Goal: Task Accomplishment & Management: Use online tool/utility

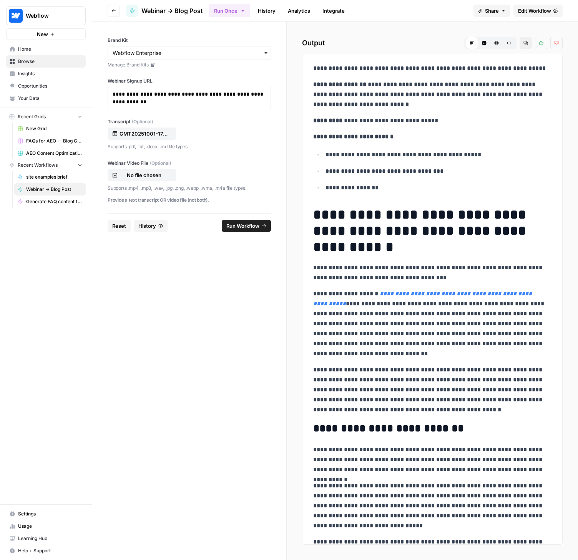
scroll to position [1349, 0]
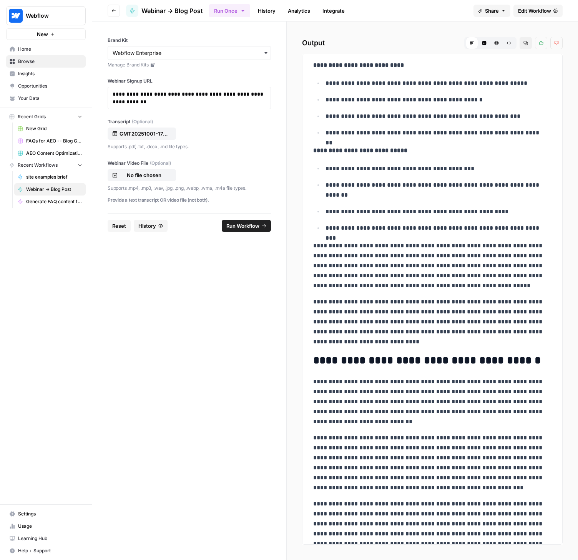
click at [113, 10] on icon "button" at bounding box center [114, 10] width 4 height 3
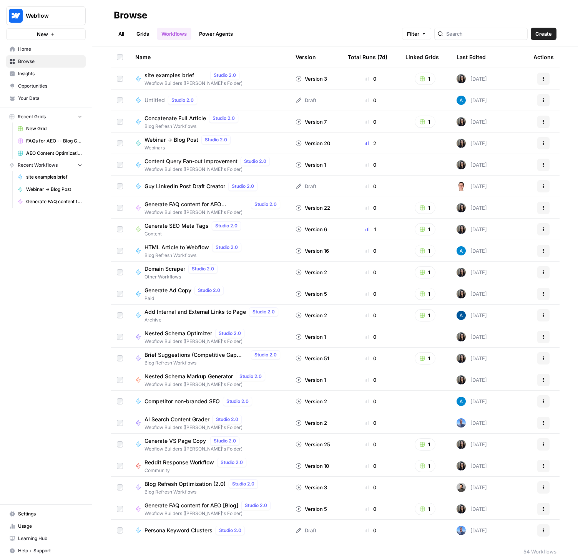
click at [123, 30] on link "All" at bounding box center [121, 34] width 15 height 12
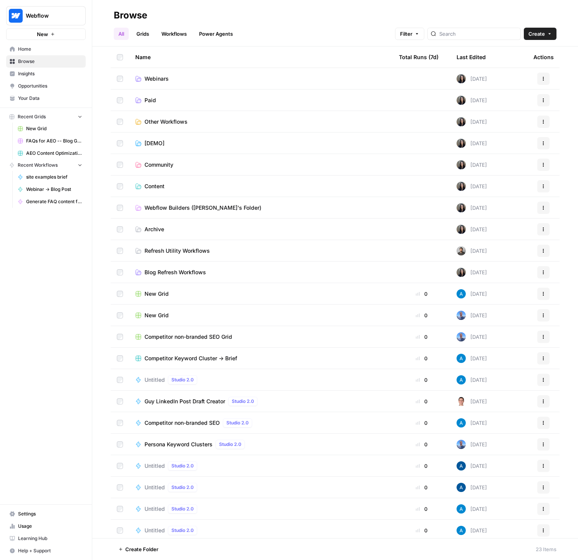
click at [162, 207] on span "Webflow Builders (Vivian's Folder)" at bounding box center [202, 208] width 117 height 8
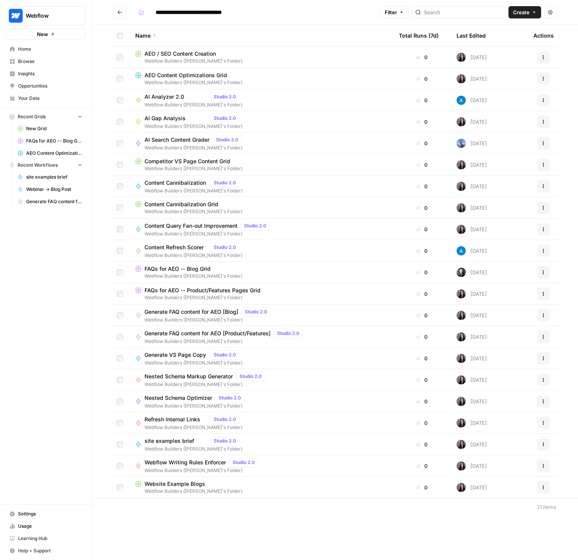
click at [208, 159] on span "Competitor VS Page Content Grid" at bounding box center [187, 161] width 86 height 8
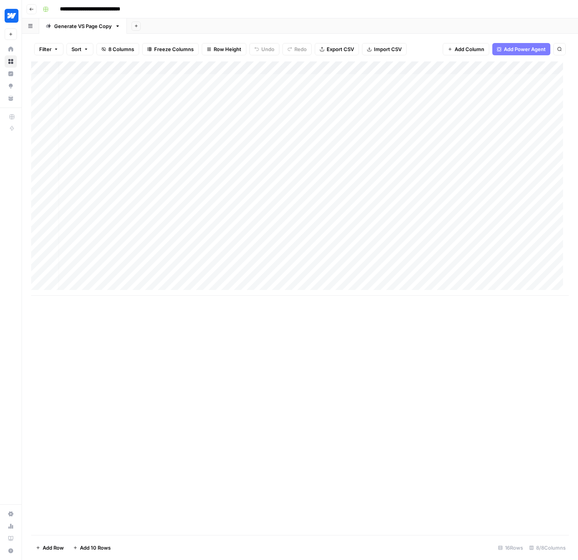
scroll to position [0, 7]
click at [388, 68] on div "Add Column" at bounding box center [299, 178] width 537 height 234
click at [349, 144] on span "Edit Workflow" at bounding box center [365, 143] width 67 height 8
click at [482, 80] on div "Add Column" at bounding box center [299, 178] width 537 height 234
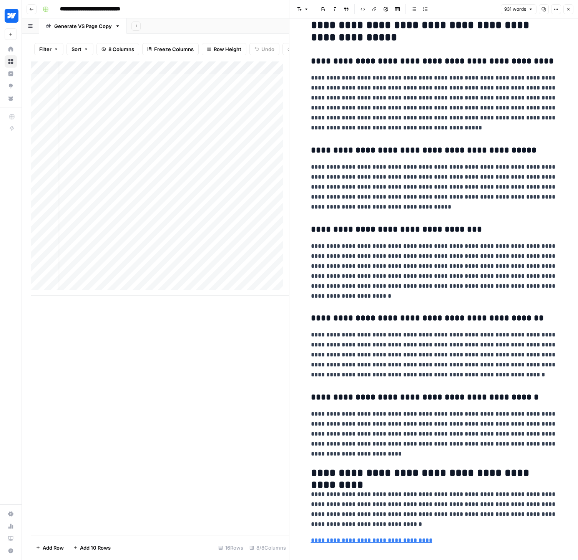
scroll to position [1102, 0]
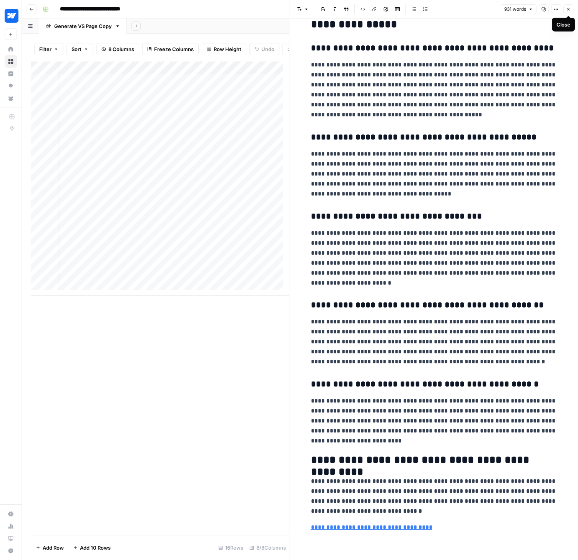
click at [568, 9] on icon "button" at bounding box center [568, 9] width 5 height 5
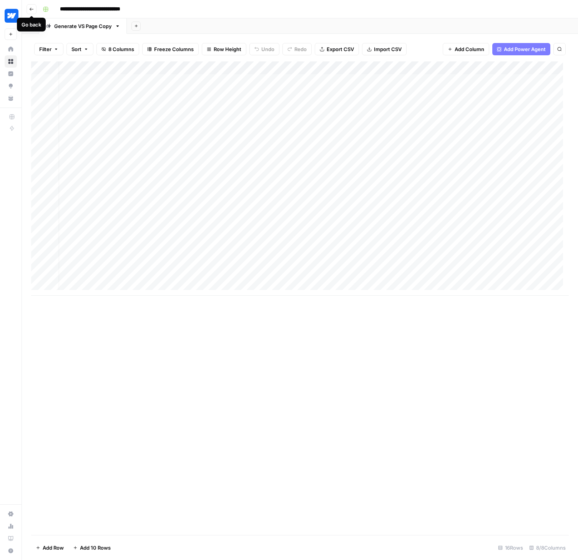
click at [30, 6] on button "Go back" at bounding box center [31, 9] width 10 height 10
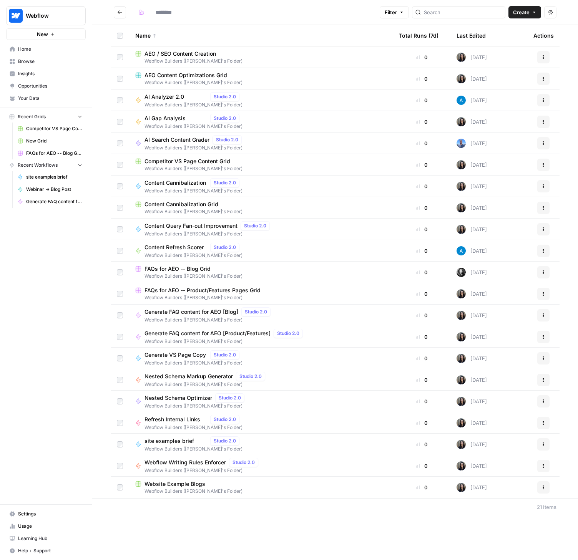
type input "**********"
click at [247, 291] on span "FAQs for AEO -- Product/Features Pages Grid" at bounding box center [202, 290] width 116 height 8
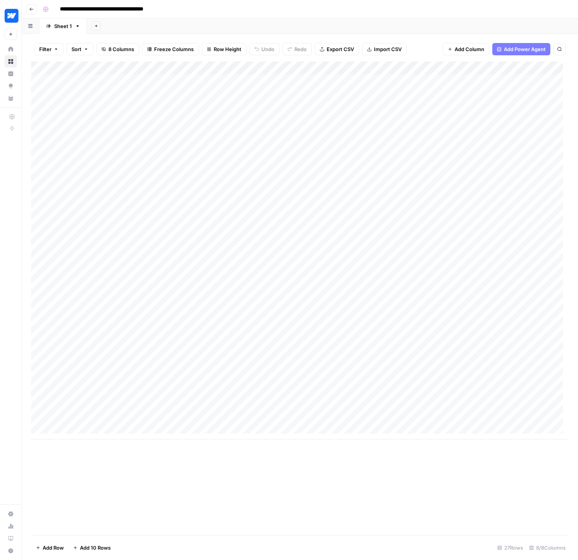
click at [444, 66] on div "Add Column" at bounding box center [299, 250] width 537 height 378
click at [429, 142] on span "Edit Workflow" at bounding box center [442, 143] width 67 height 8
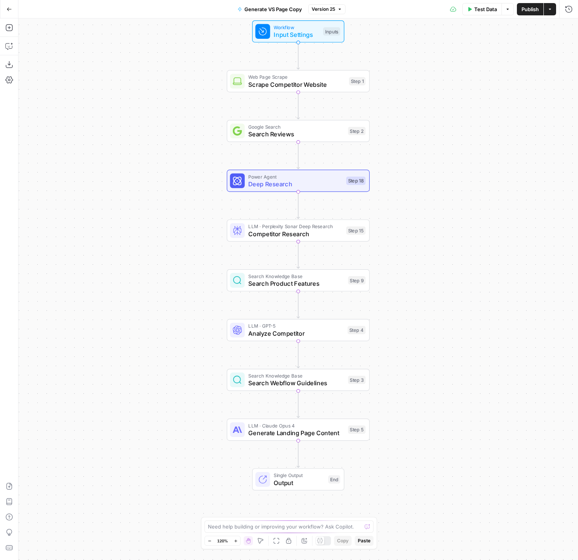
drag, startPoint x: 435, startPoint y: 277, endPoint x: 435, endPoint y: 243, distance: 33.8
click at [435, 243] on div "Workflow Input Settings Inputs Web Page Scrape Scrape Competitor Website Step 1…" at bounding box center [297, 288] width 559 height 541
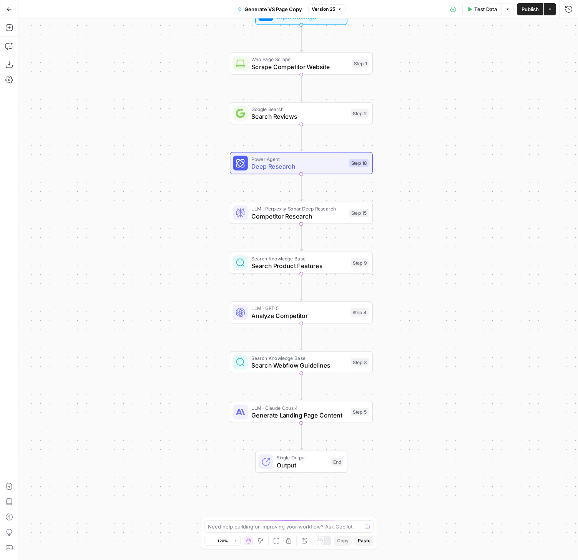
drag, startPoint x: 454, startPoint y: 265, endPoint x: 454, endPoint y: 238, distance: 26.5
click at [457, 245] on div "Workflow Input Settings Inputs Web Page Scrape Scrape Competitor Website Step 1…" at bounding box center [297, 288] width 559 height 541
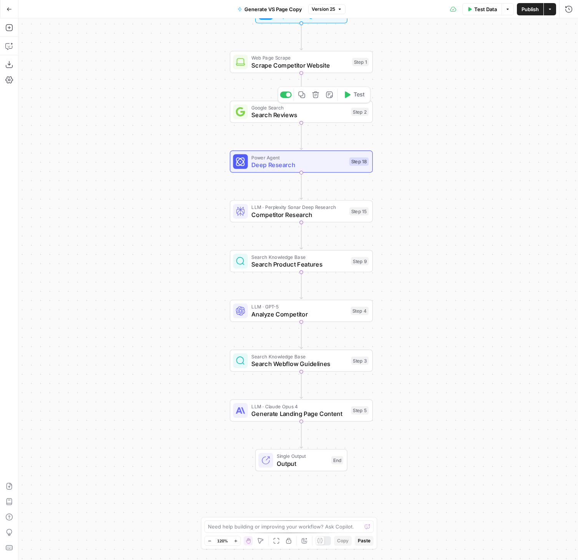
click at [278, 117] on span "Search Reviews" at bounding box center [299, 114] width 96 height 9
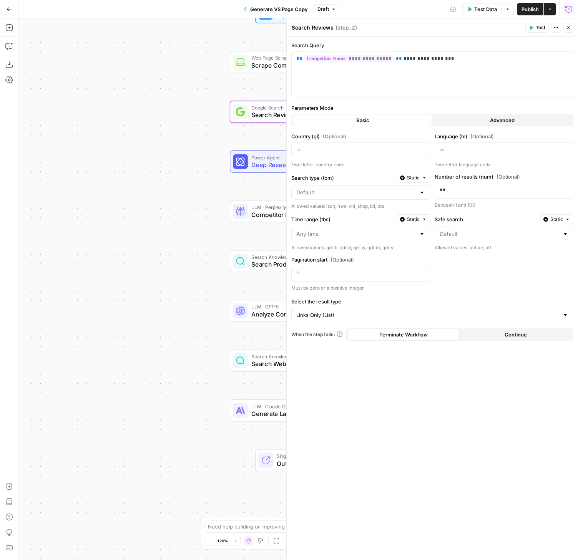
click at [570, 26] on icon "button" at bounding box center [568, 27] width 5 height 5
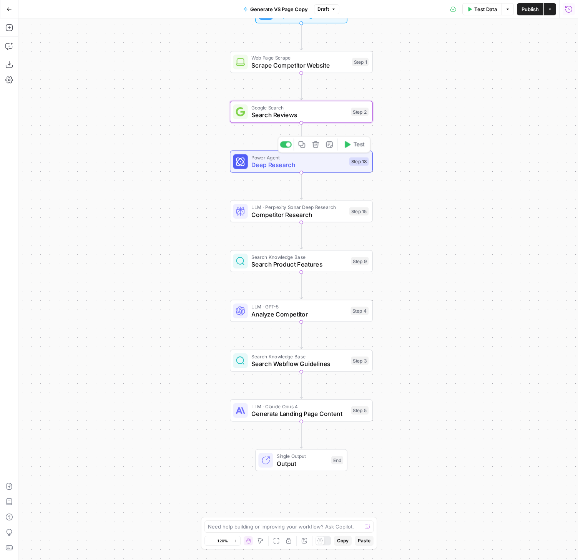
click at [302, 170] on div "Power Agent Deep Research Step 18 Copy step Delete step Add Note Test" at bounding box center [301, 162] width 143 height 22
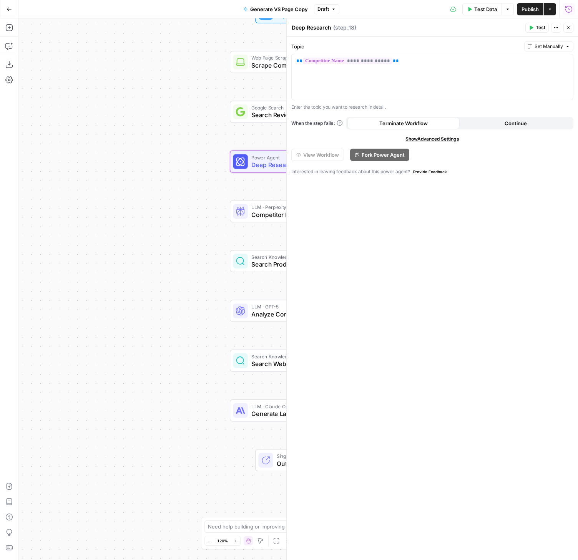
click at [568, 28] on icon "button" at bounding box center [568, 27] width 5 height 5
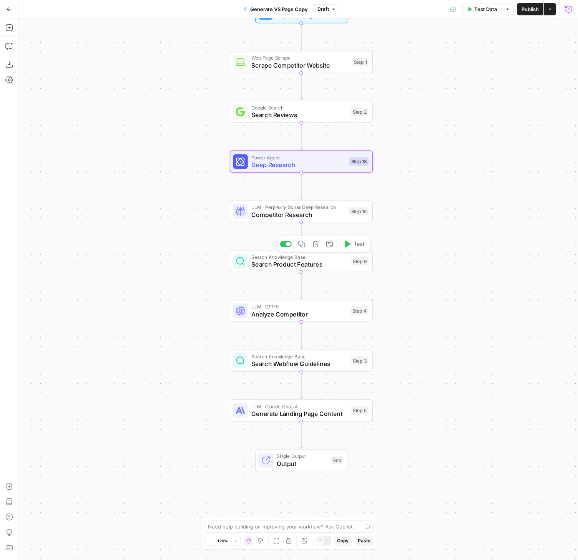
click at [280, 267] on span "Search Product Features" at bounding box center [299, 264] width 96 height 9
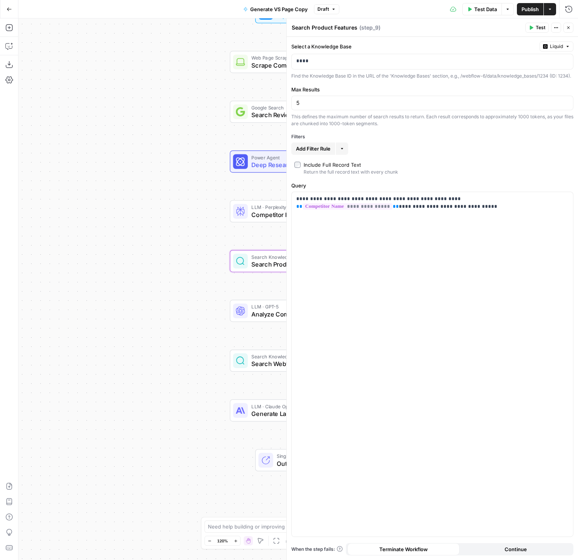
click at [566, 23] on button "Close" at bounding box center [568, 28] width 10 height 10
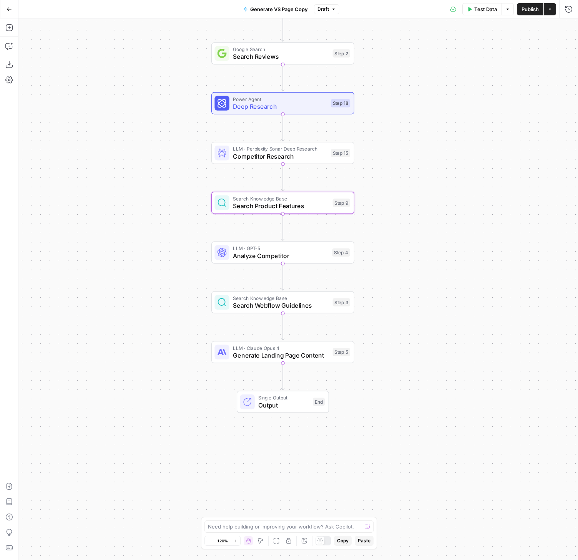
drag, startPoint x: 412, startPoint y: 283, endPoint x: 379, endPoint y: 212, distance: 78.5
click at [385, 212] on div "Workflow Input Settings Inputs Web Page Scrape Scrape Competitor Website Step 1…" at bounding box center [297, 288] width 559 height 541
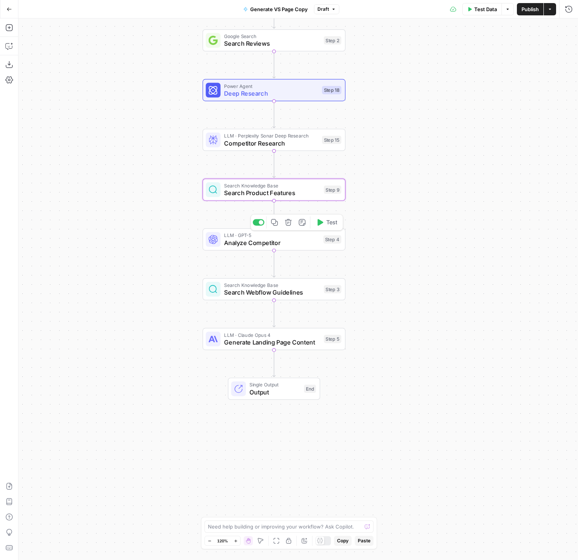
click at [276, 241] on span "Analyze Competitor" at bounding box center [271, 242] width 95 height 9
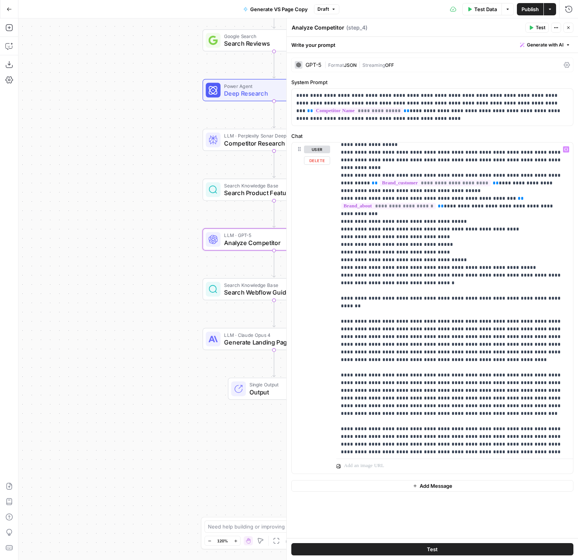
scroll to position [241, 0]
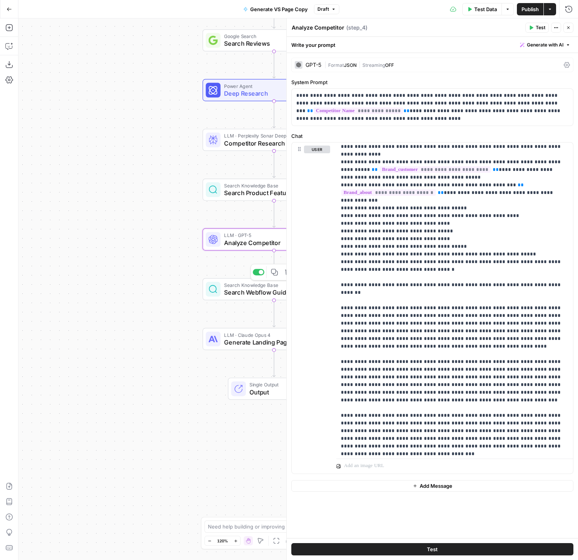
click at [241, 293] on span "Search Webflow Guidelines" at bounding box center [272, 292] width 96 height 9
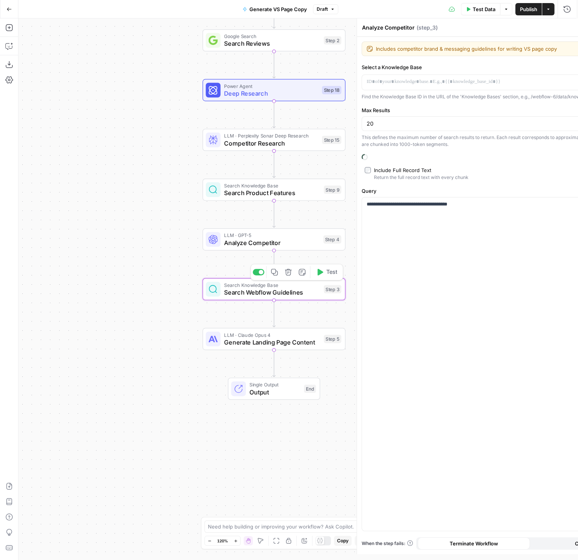
type textarea "Search Webflow Guidelines"
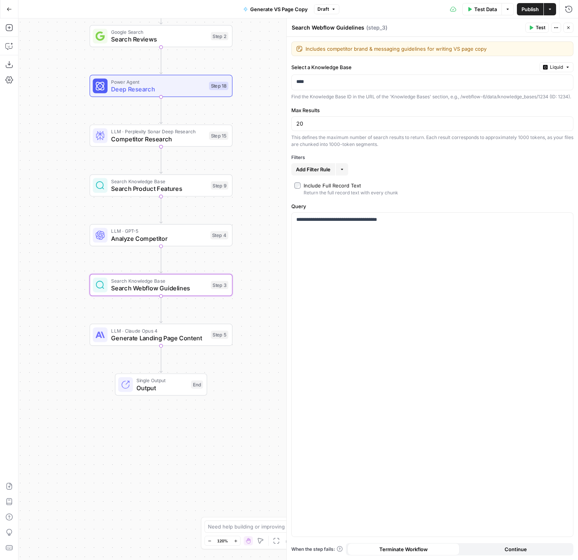
drag, startPoint x: 193, startPoint y: 317, endPoint x: 84, endPoint y: 314, distance: 108.7
click at [84, 314] on div "Workflow Input Settings Inputs Web Page Scrape Scrape Competitor Website Step 1…" at bounding box center [297, 288] width 559 height 541
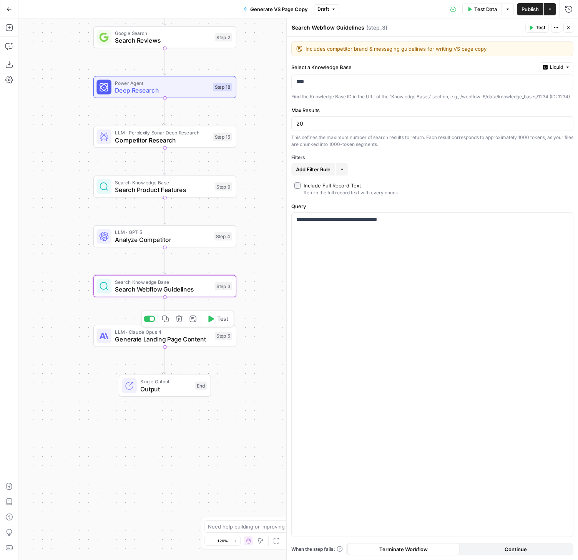
click at [134, 336] on span "Generate Landing Page Content" at bounding box center [163, 338] width 96 height 9
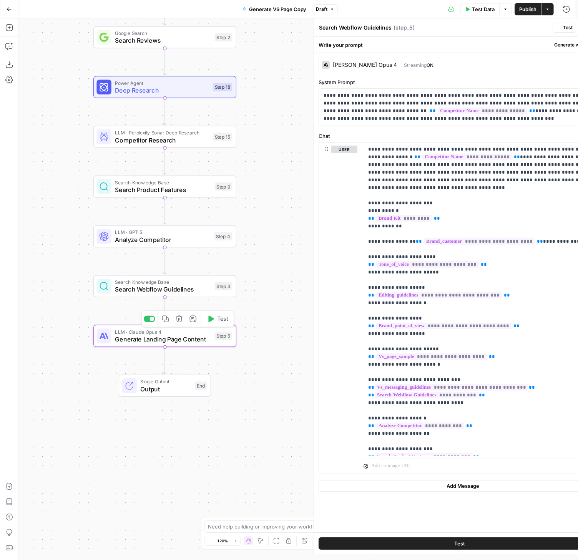
type textarea "Generate Landing Page Content"
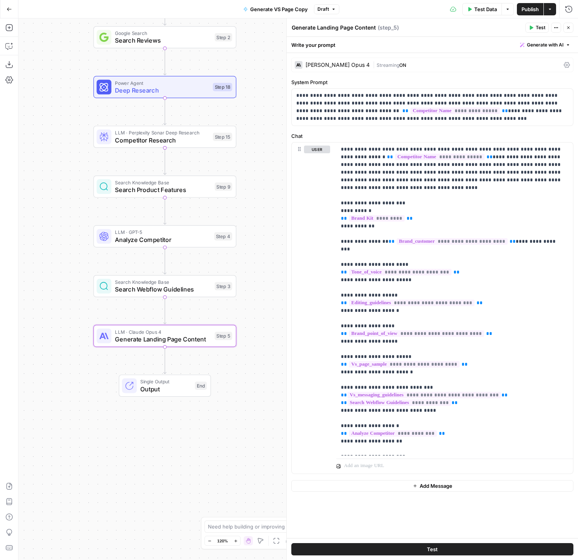
click at [437, 67] on div "| Streaming ON" at bounding box center [466, 64] width 188 height 7
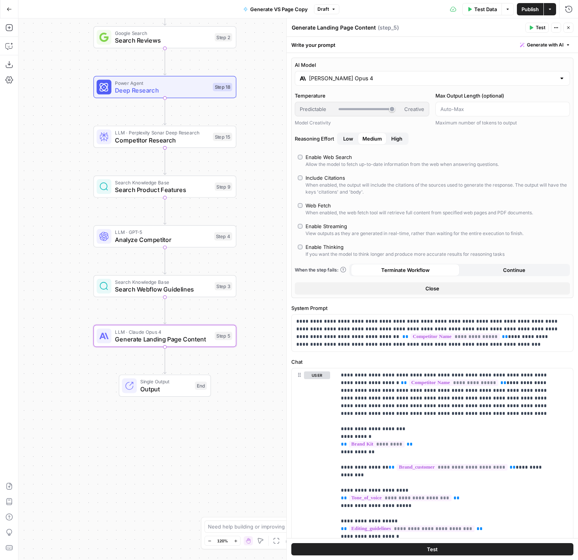
click at [355, 81] on input "[PERSON_NAME] Opus 4" at bounding box center [432, 78] width 247 height 8
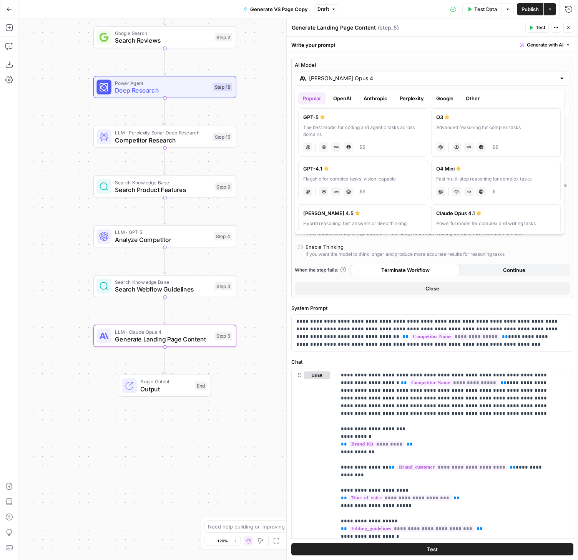
scroll to position [20, 0]
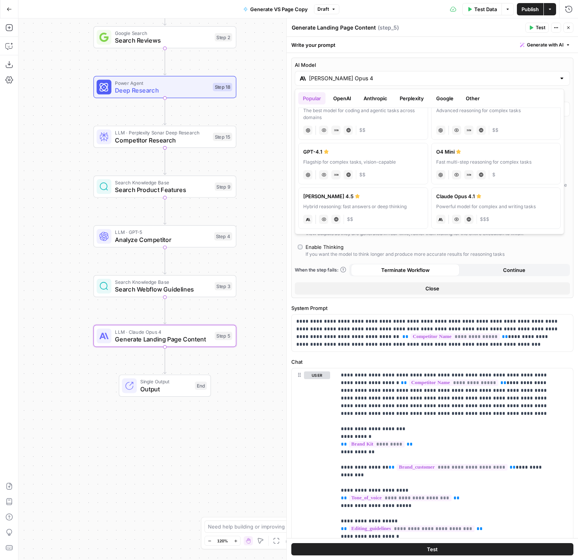
click at [470, 199] on div "Claude Opus 4.1" at bounding box center [496, 196] width 120 height 8
type input "Claude Opus 4.1"
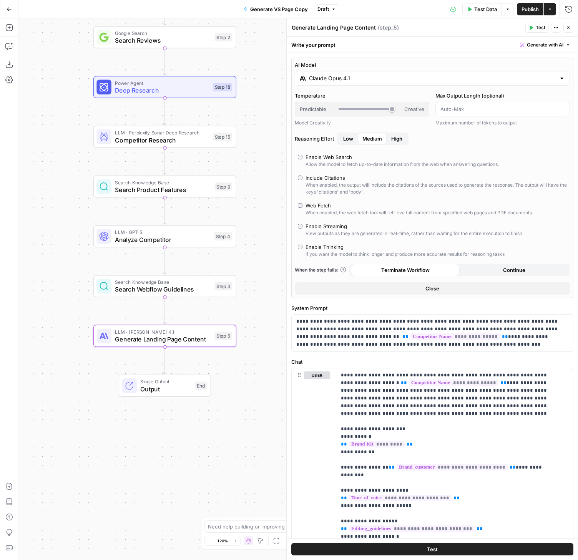
click at [440, 286] on button "Close" at bounding box center [432, 288] width 275 height 12
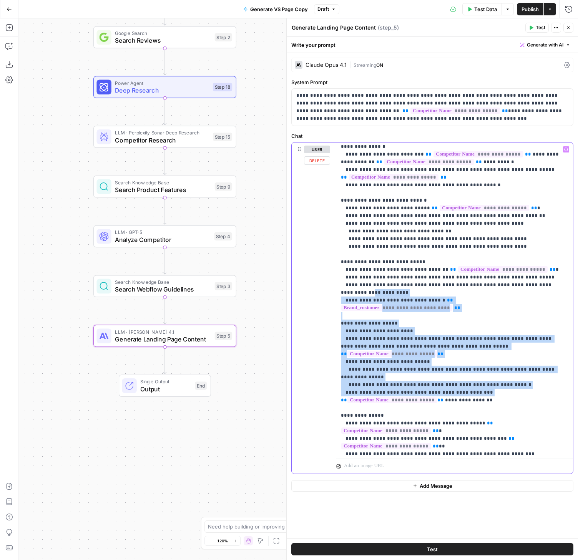
scroll to position [462, 0]
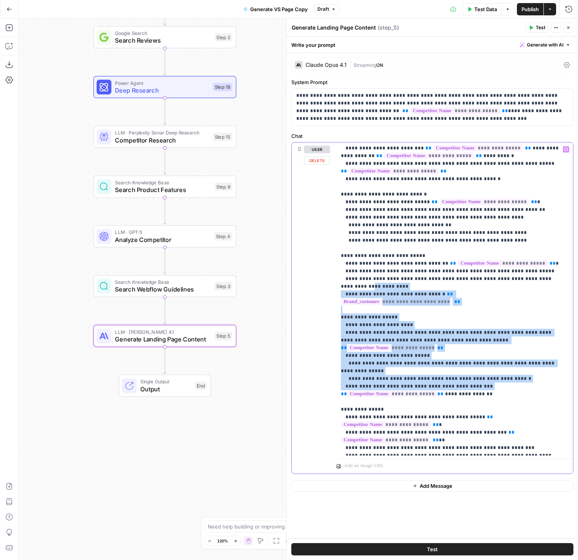
drag, startPoint x: 572, startPoint y: 324, endPoint x: 572, endPoint y: 349, distance: 25.0
click at [572, 349] on div "**********" at bounding box center [454, 298] width 237 height 313
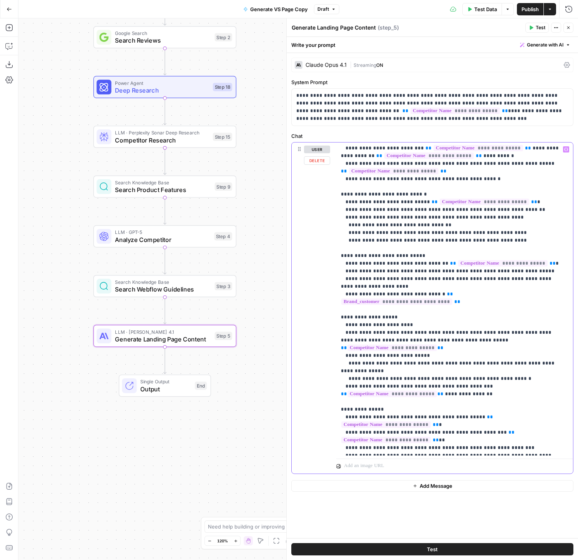
click at [550, 377] on p "**********" at bounding box center [452, 72] width 222 height 776
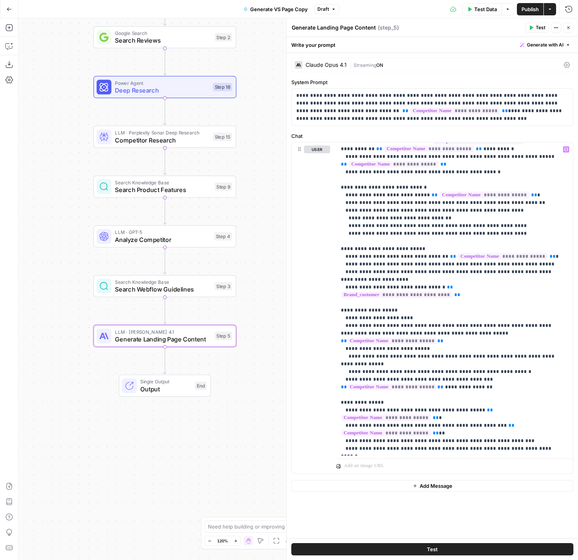
click at [570, 28] on span "Close" at bounding box center [570, 28] width 0 height 0
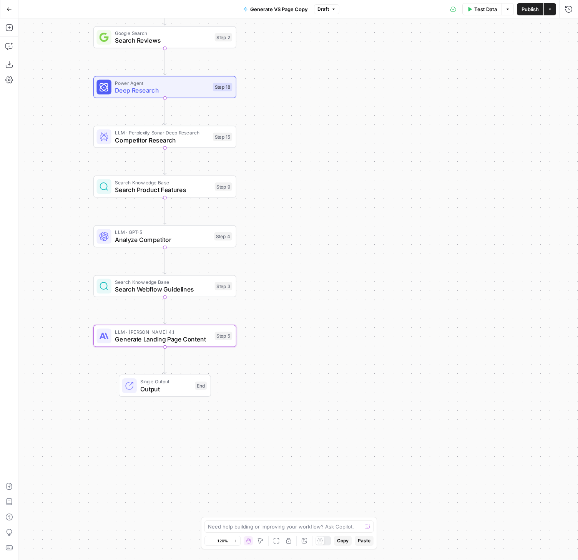
click at [517, 9] on button "Publish" at bounding box center [529, 9] width 26 height 12
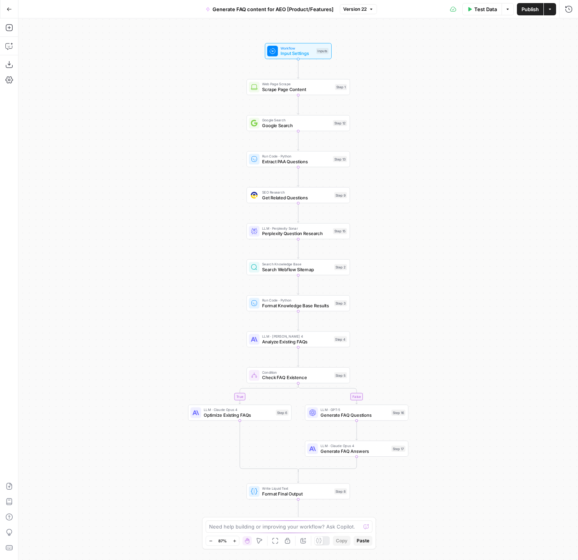
click at [363, 10] on span "Version 22" at bounding box center [354, 9] width 23 height 7
click at [504, 322] on div "true false Workflow Input Settings Inputs Web Page Scrape Scrape Page Content S…" at bounding box center [297, 288] width 559 height 541
click at [358, 10] on span "Version 22" at bounding box center [354, 9] width 23 height 7
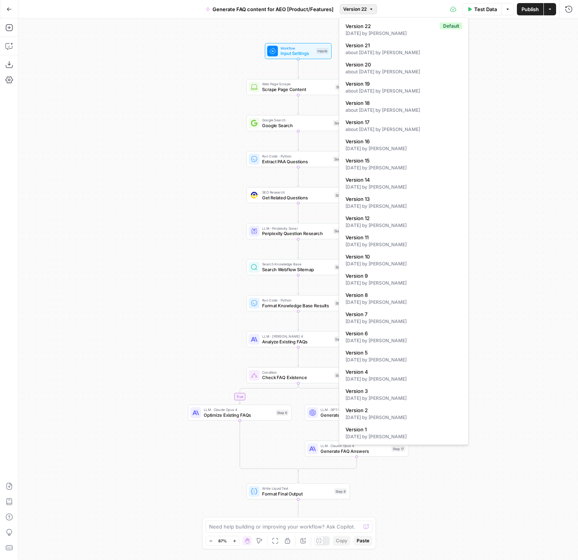
click at [503, 61] on div "true false Workflow Input Settings Inputs Web Page Scrape Scrape Page Content S…" at bounding box center [297, 288] width 559 height 541
